Goal: Task Accomplishment & Management: Manage account settings

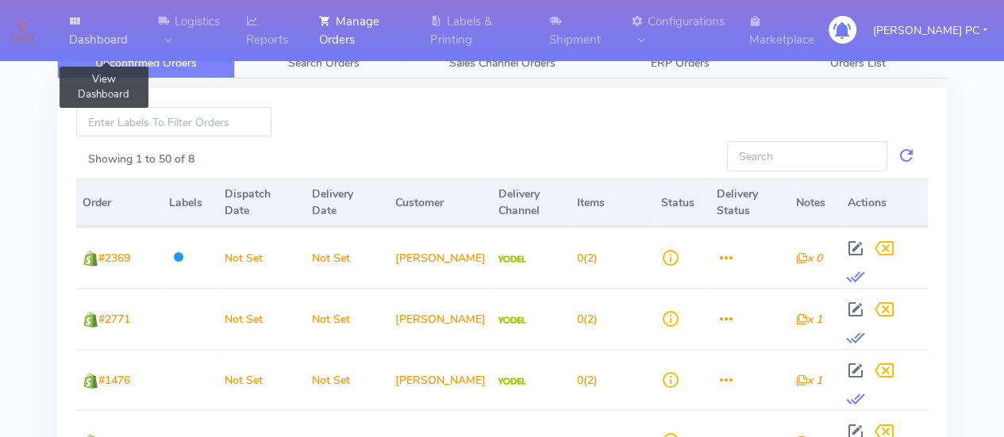
click at [86, 27] on link "Dashboard" at bounding box center [104, 30] width 89 height 61
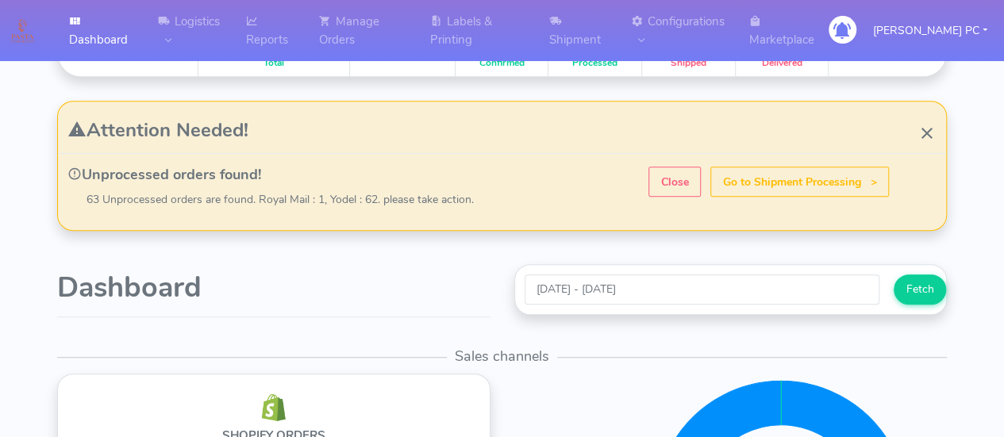
scroll to position [317, 0]
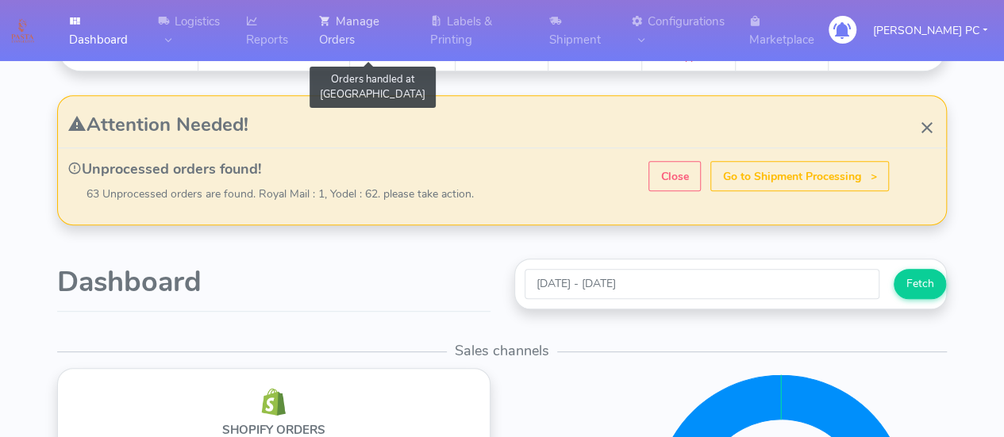
click at [356, 25] on link "Manage Orders" at bounding box center [365, 30] width 111 height 61
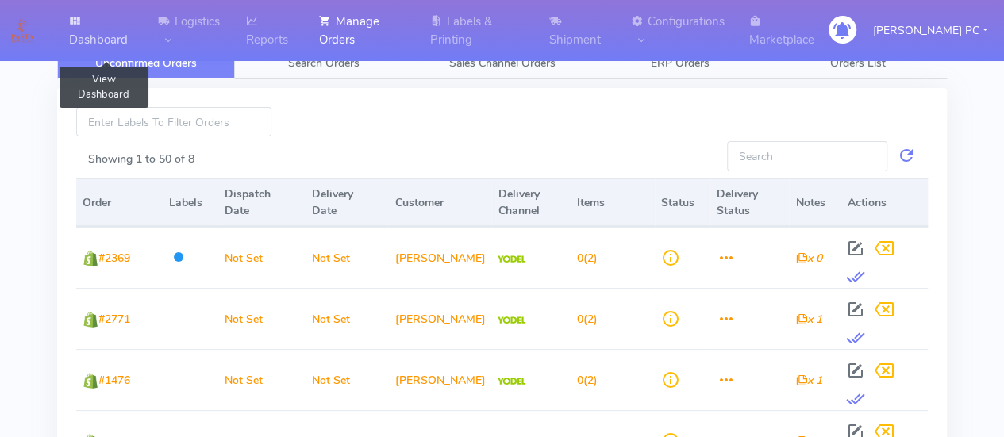
click at [71, 13] on icon at bounding box center [75, 21] width 12 height 16
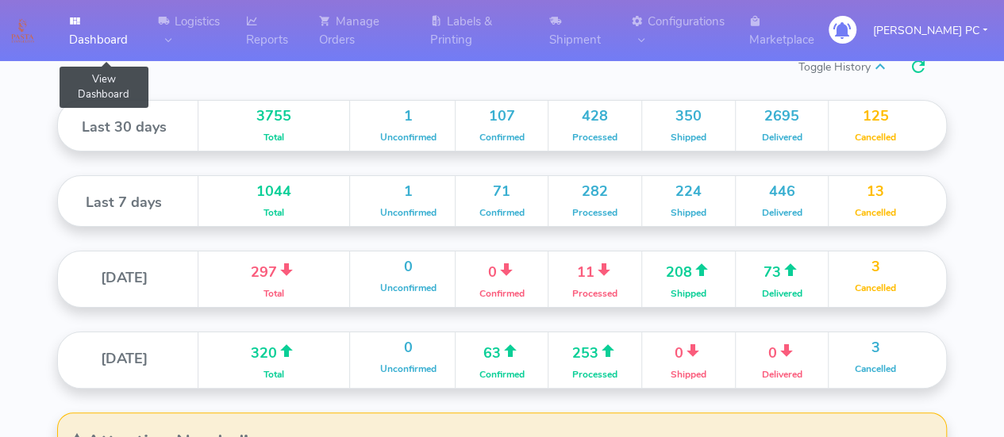
scroll to position [281, 444]
